Goal: Task Accomplishment & Management: Use online tool/utility

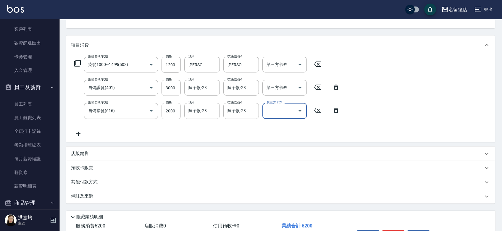
scroll to position [100, 0]
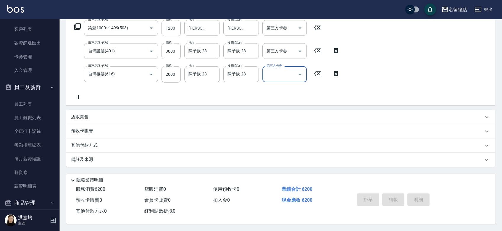
type input "[DATE] 16:06"
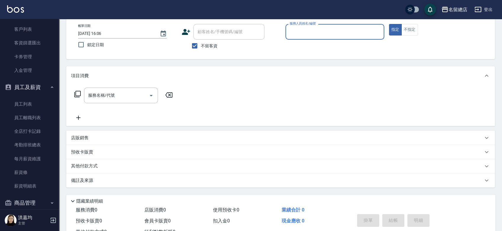
scroll to position [0, 0]
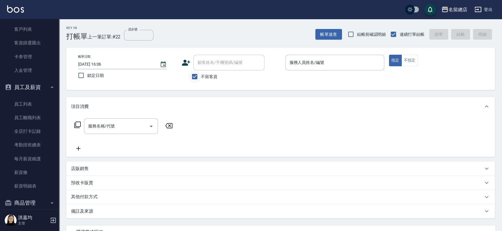
click at [192, 77] on input "不留客資" at bounding box center [195, 76] width 12 height 12
checkbox input "false"
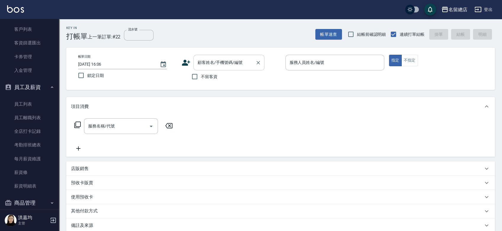
click at [211, 62] on input "顧客姓名/手機號碼/編號" at bounding box center [224, 62] width 57 height 10
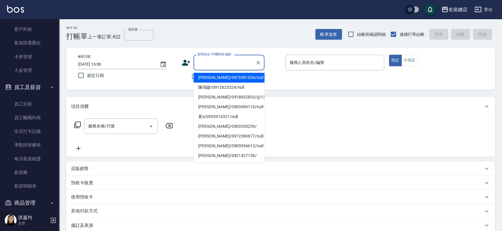
type input "ㄇ"
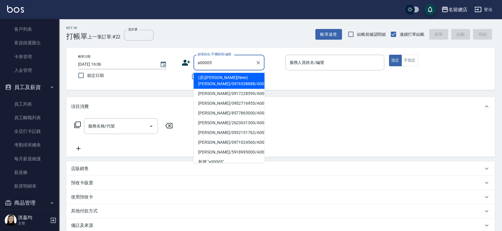
click at [241, 80] on li "(原)[PERSON_NAME](New)[PERSON_NAME]/0976538888/A00005" at bounding box center [229, 81] width 71 height 16
type input "(原)[PERSON_NAME](New)[PERSON_NAME]/0976538888/A00005"
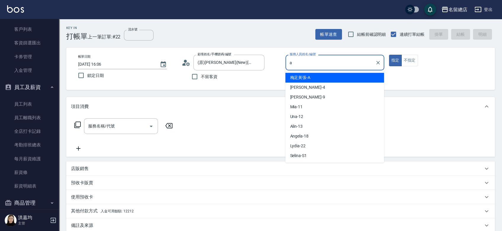
type input "梅足黃張-A"
type button "true"
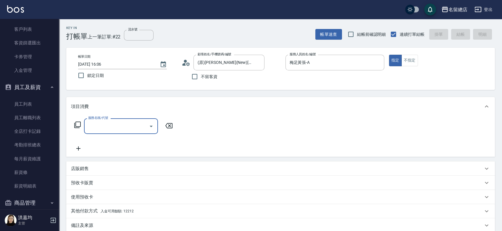
type input "6"
type input "手指甲女(901)"
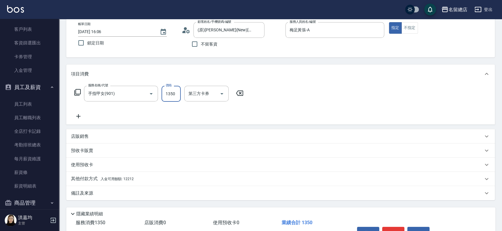
scroll to position [68, 0]
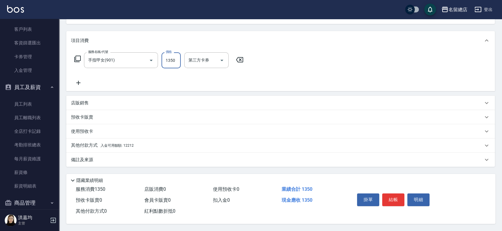
type input "1350"
click at [98, 143] on p "其他付款方式 入金可用餘額: 12212" at bounding box center [102, 145] width 63 height 7
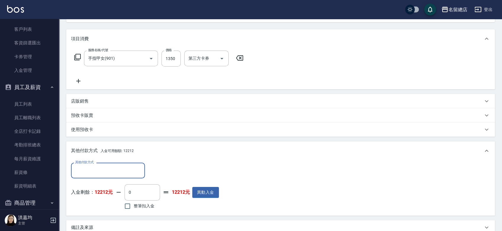
scroll to position [0, 0]
click at [128, 208] on input "整筆扣入金" at bounding box center [127, 206] width 12 height 12
checkbox input "true"
type input "1350"
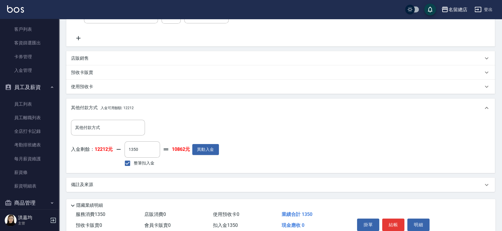
scroll to position [137, 0]
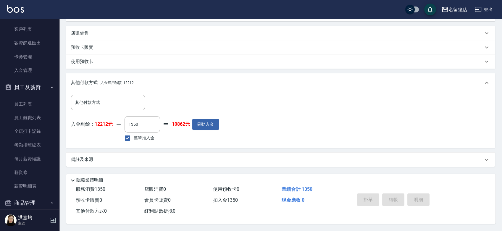
type input "[DATE] 16:07"
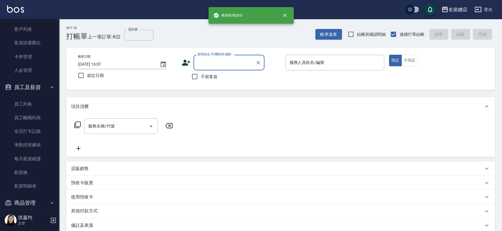
scroll to position [0, 0]
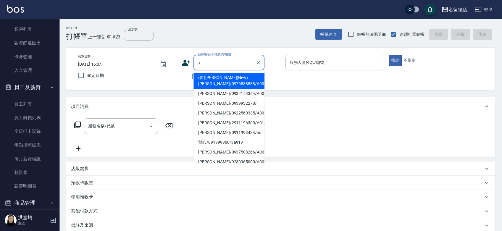
click at [224, 76] on li "(原)[PERSON_NAME](New)[PERSON_NAME]/0976538888/A00005" at bounding box center [229, 81] width 71 height 16
type input "(原)[PERSON_NAME](New)[PERSON_NAME]/0976538888/A00005"
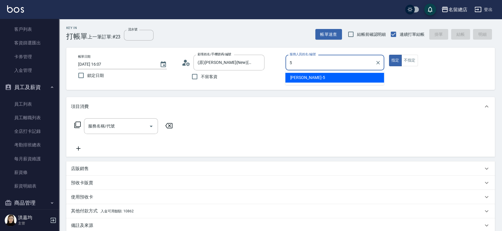
type input "[PERSON_NAME]-5"
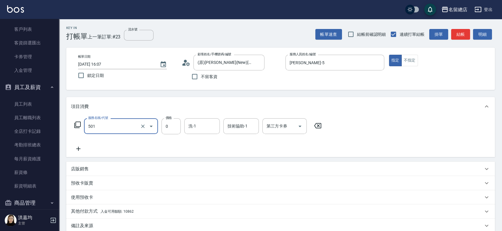
type input "2段蓋卡1300以上(501)"
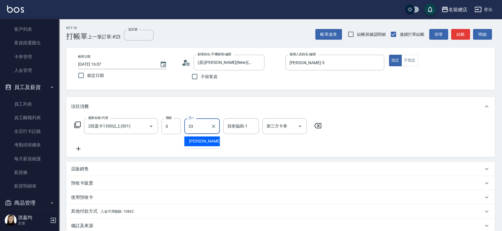
type input "[PERSON_NAME]-33"
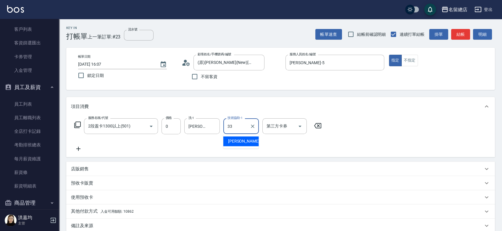
type input "[PERSON_NAME]-33"
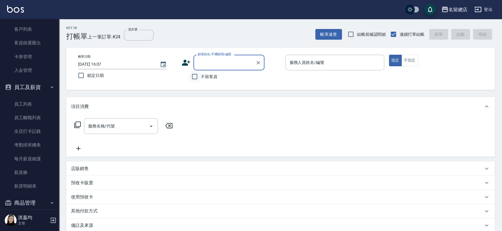
click at [193, 75] on input "不留客資" at bounding box center [195, 76] width 12 height 12
checkbox input "true"
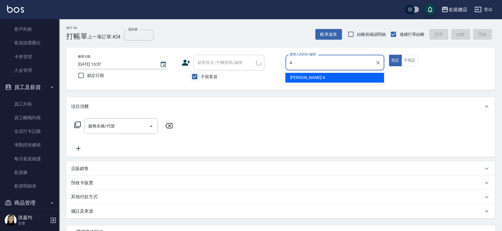
type input "[PERSON_NAME]-4"
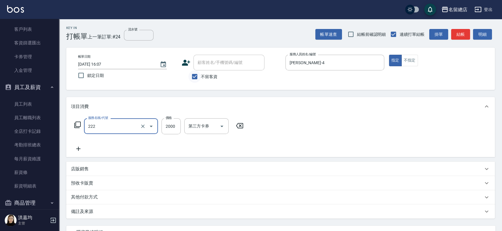
type input "燙髮2000以上(222)"
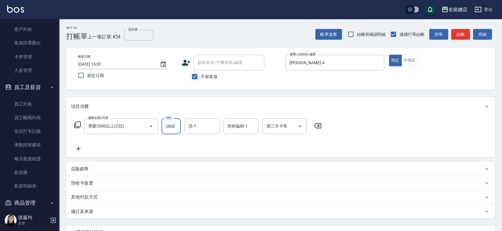
type input "2800"
type input "[PERSON_NAME]-27"
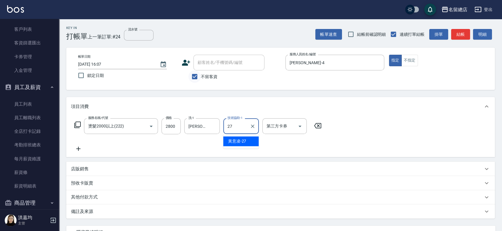
type input "[PERSON_NAME]-27"
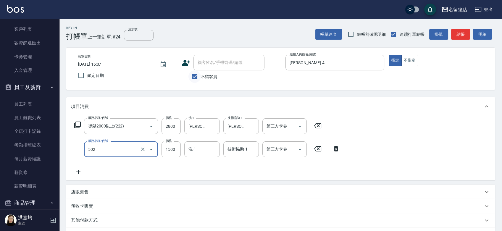
type input "染髮1500以上(502)"
type input "2000"
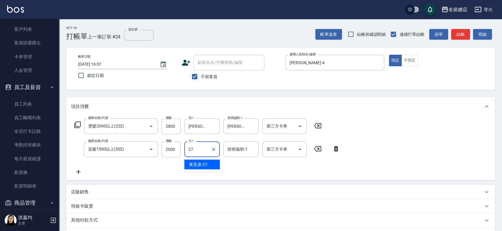
type input "[PERSON_NAME]-27"
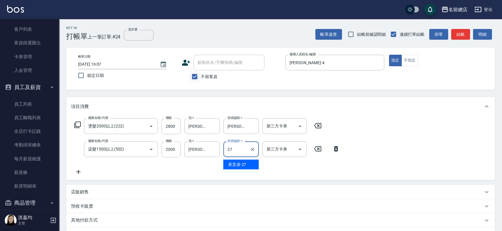
type input "[PERSON_NAME]-27"
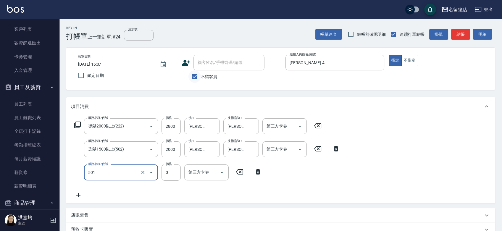
type input "2段蓋卡1300以上(501)"
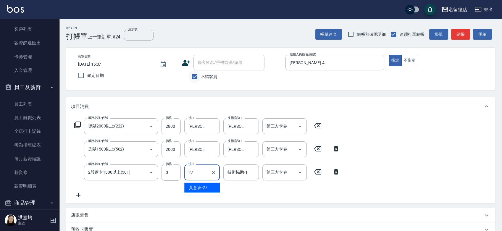
type input "[PERSON_NAME]-27"
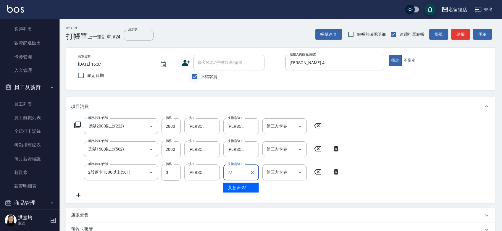
type input "[PERSON_NAME]-27"
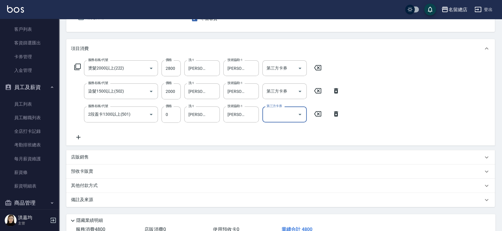
scroll to position [100, 0]
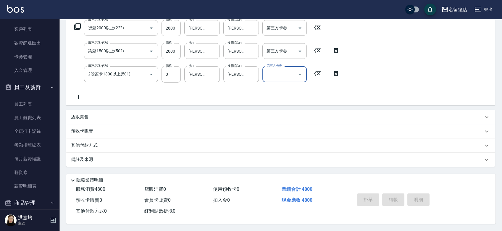
type input "[DATE] 16:08"
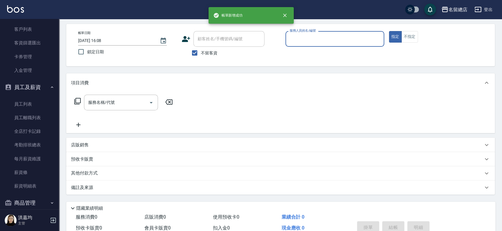
scroll to position [0, 0]
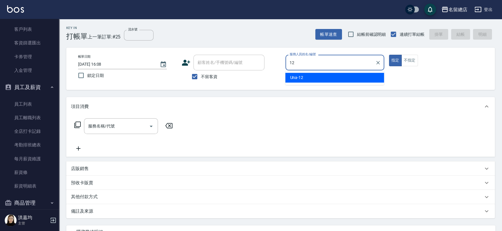
type input "Una-12"
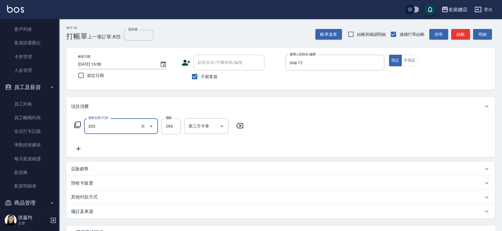
type input "剪髮(305)"
type input "400"
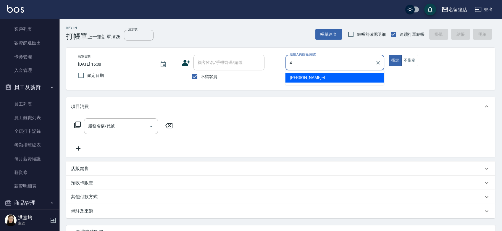
type input "[PERSON_NAME]-4"
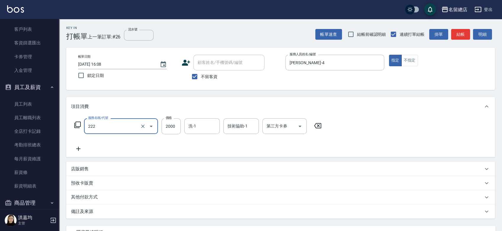
type input "燙髮2000以上(222)"
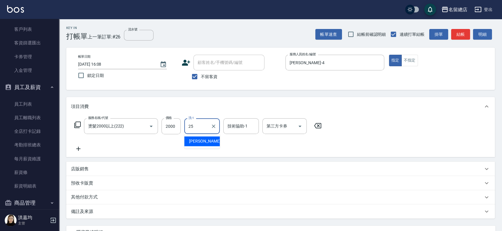
type input "[PERSON_NAME]-25"
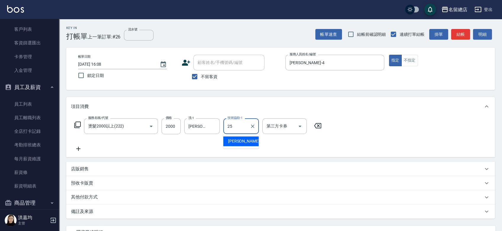
type input "[PERSON_NAME]-25"
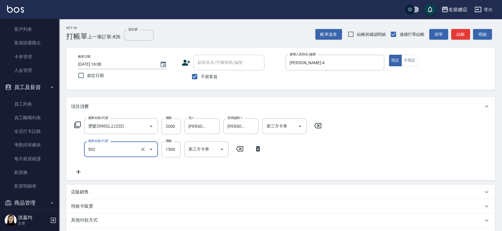
type input "染髮1500以上(502)"
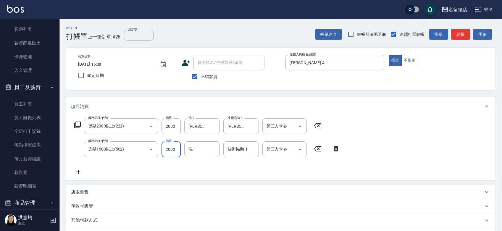
type input "2000"
type input "[PERSON_NAME]-25"
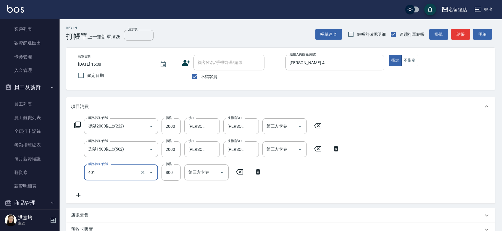
type input "自備護髮(401)"
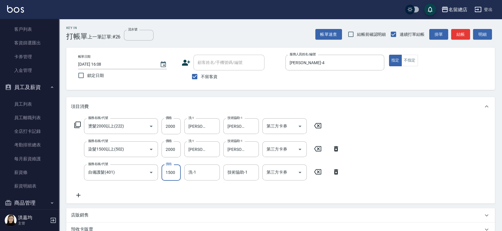
type input "1500"
type input "[PERSON_NAME]-25"
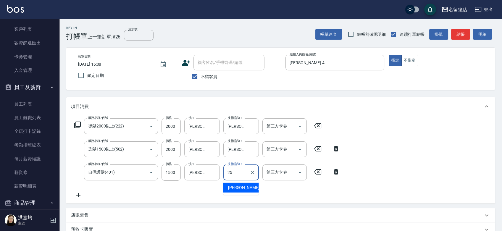
type input "[PERSON_NAME]-25"
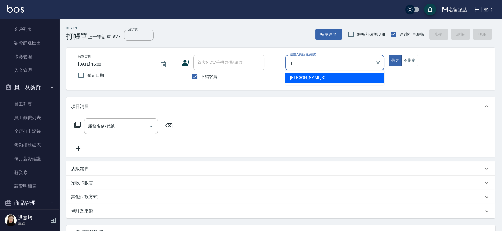
type input "[PERSON_NAME]"
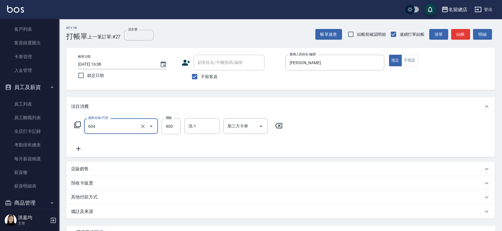
type input "健康洗髮(604)"
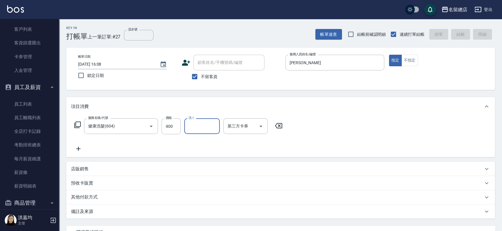
type input "[DATE] 16:09"
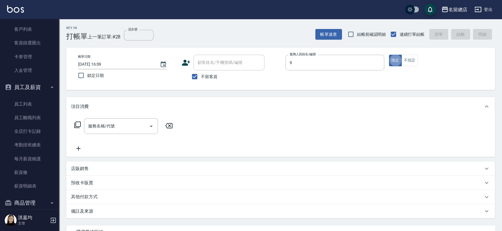
type input "[PERSON_NAME]-9"
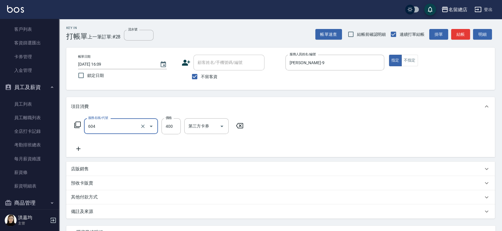
type input "健康洗髮(604)"
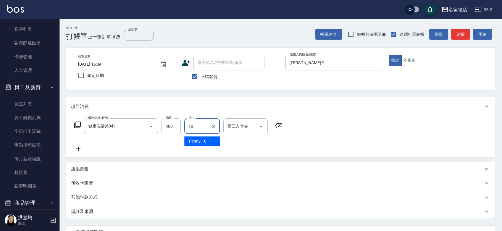
type input "1"
type input "sally-41"
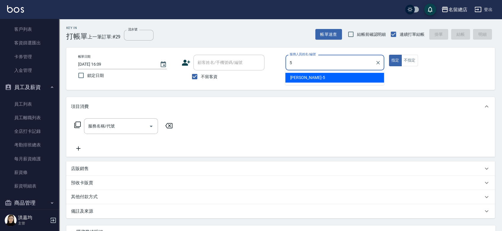
type input "[PERSON_NAME]-5"
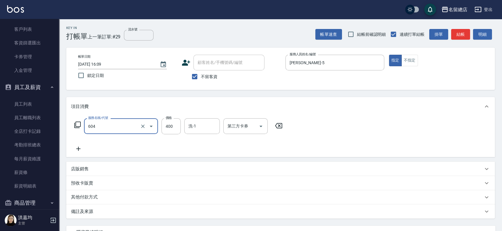
type input "健康洗髮(604)"
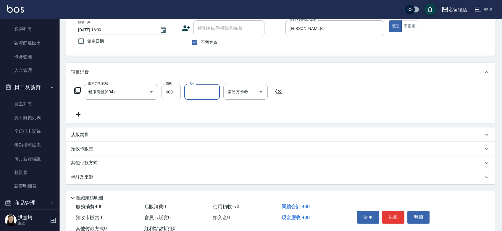
scroll to position [54, 0]
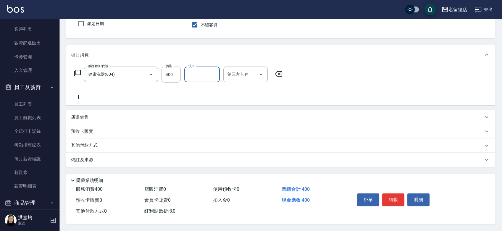
click at [81, 115] on p "店販銷售" at bounding box center [80, 117] width 18 height 6
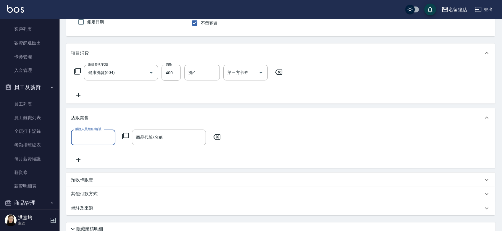
scroll to position [0, 0]
click at [96, 139] on input "服務人員姓名/編號" at bounding box center [93, 137] width 39 height 10
type input "[PERSON_NAME]-5"
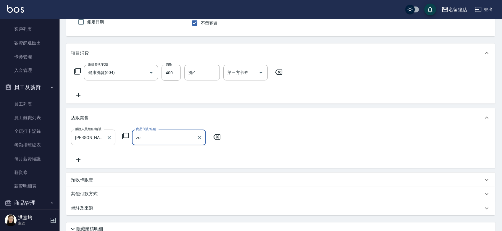
type input "z"
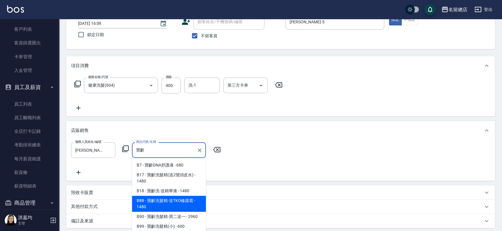
scroll to position [38, 0]
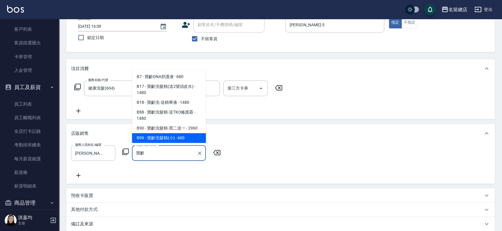
click at [158, 153] on input "寶齡" at bounding box center [165, 153] width 60 height 10
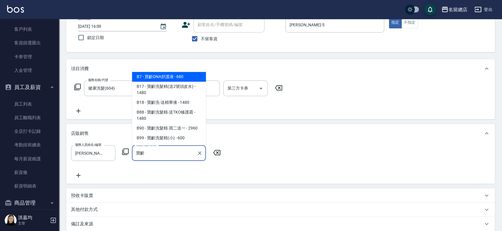
type input "寶"
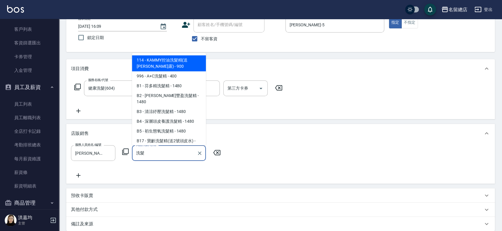
type input "洗髮"
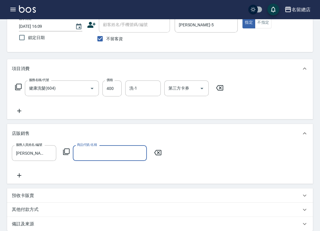
click at [89, 154] on div "商品代號/名稱 商品代號/名稱" at bounding box center [110, 153] width 74 height 16
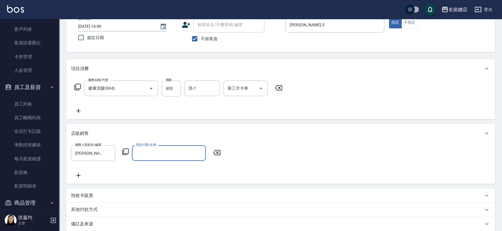
click at [144, 151] on input "商品代號/名稱" at bounding box center [169, 153] width 69 height 10
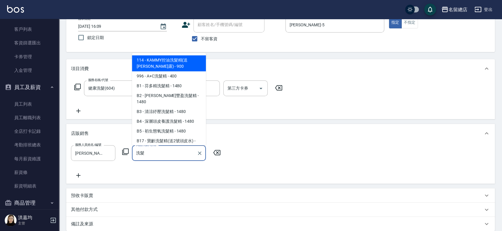
click at [158, 87] on span "B1 - 芬多精洗髮精 - 1480" at bounding box center [169, 86] width 74 height 10
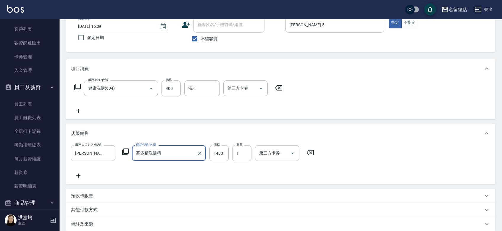
type input "芬多精洗髮精"
click at [267, 170] on div "服務人員姓名/編號 [PERSON_NAME]-5 服務人員姓名/編號 商品代號/名稱 芬多精洗髮精 商品代號/名稱 價格 1480 價格 數量 1 數量 第…" at bounding box center [281, 162] width 420 height 34
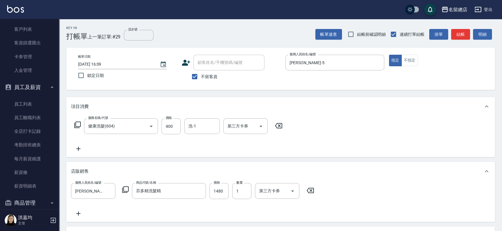
scroll to position [0, 0]
type input "[DATE] 16:10"
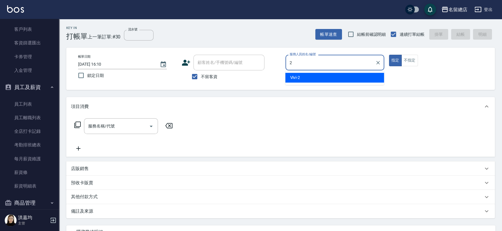
type input "Vivi-2"
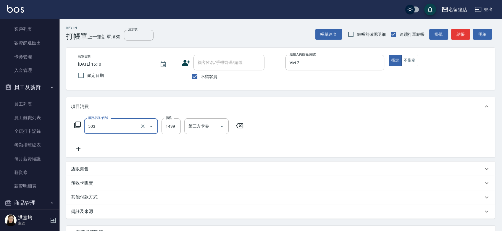
type input "染髮1000~1499(503)"
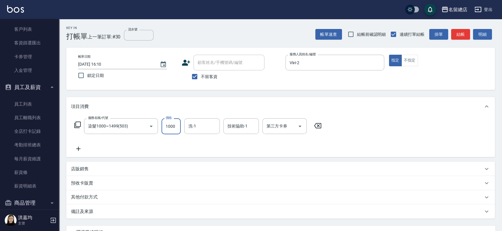
type input "1000"
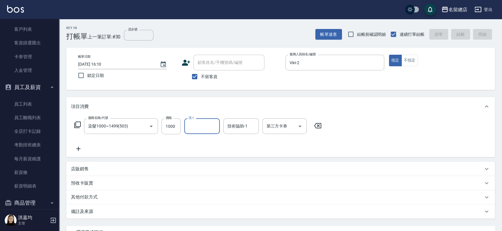
type input "[DATE] 16:11"
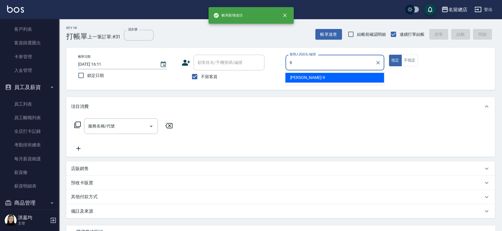
type input "[PERSON_NAME]-9"
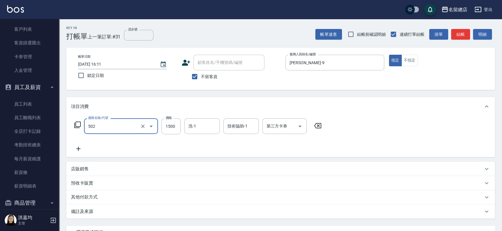
type input "染髮1500以上(502)"
type input "3599"
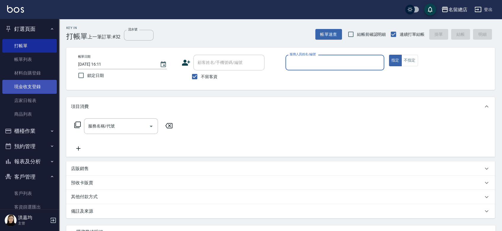
click at [17, 90] on link "現金收支登錄" at bounding box center [29, 87] width 54 height 14
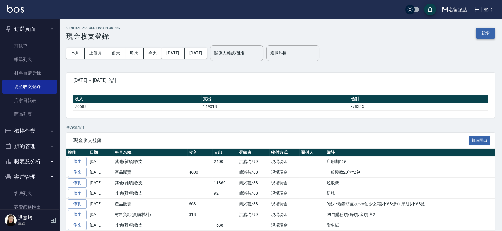
click at [490, 30] on button "新增" at bounding box center [485, 33] width 19 height 11
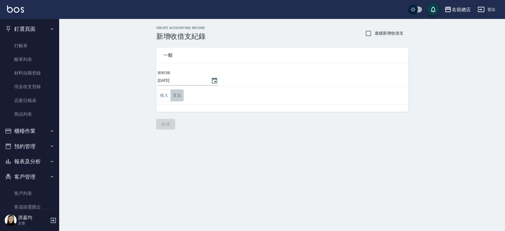
click at [176, 94] on button "支出" at bounding box center [177, 95] width 13 height 12
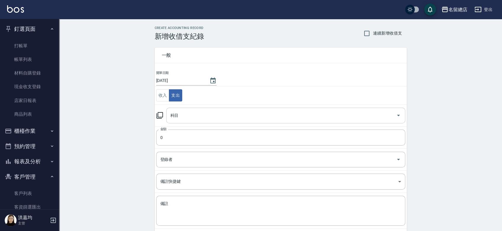
click at [177, 116] on input "科目" at bounding box center [281, 115] width 225 height 10
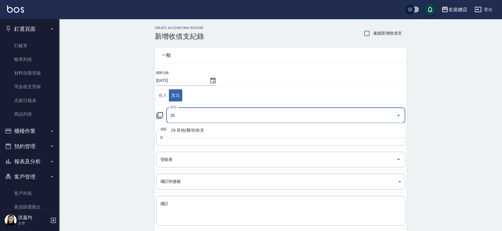
type input "2"
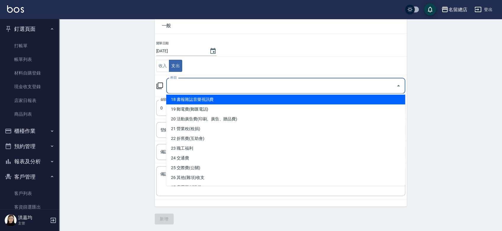
scroll to position [161, 0]
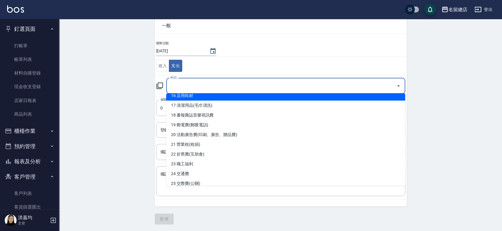
click at [197, 98] on li "16 店用耗材" at bounding box center [285, 96] width 239 height 10
type input "16 店用耗材"
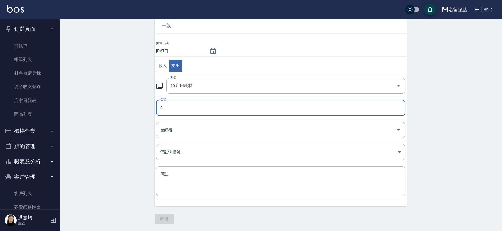
click at [180, 107] on input "0" at bounding box center [280, 108] width 249 height 16
type input "03166"
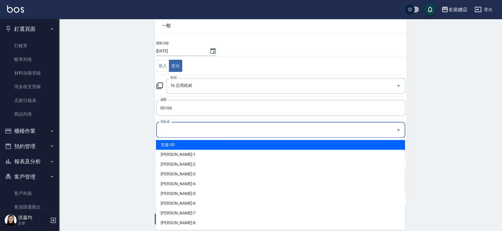
click at [178, 130] on input "登錄者" at bounding box center [276, 130] width 235 height 10
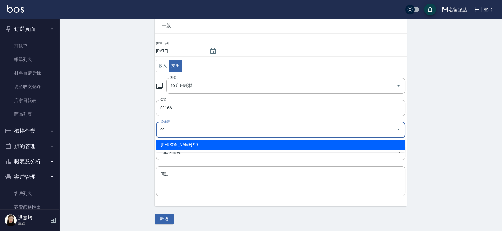
click at [182, 143] on li "[PERSON_NAME]-99" at bounding box center [280, 145] width 249 height 10
type input "[PERSON_NAME]-99"
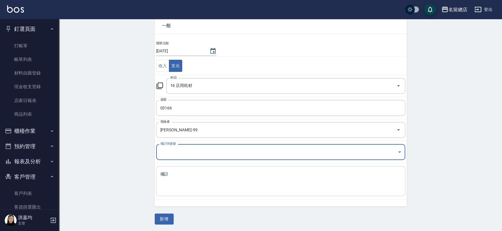
click at [176, 181] on textarea "備註" at bounding box center [280, 181] width 241 height 20
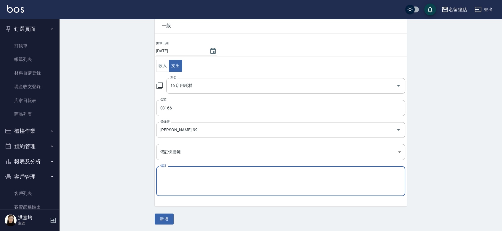
type textarea "x"
type textarea "鋁箔紙"
click at [166, 219] on button "新增" at bounding box center [164, 219] width 19 height 11
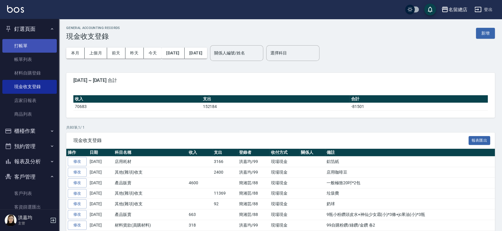
click at [14, 47] on link "打帳單" at bounding box center [29, 46] width 54 height 14
